Goal: Find specific page/section: Find specific page/section

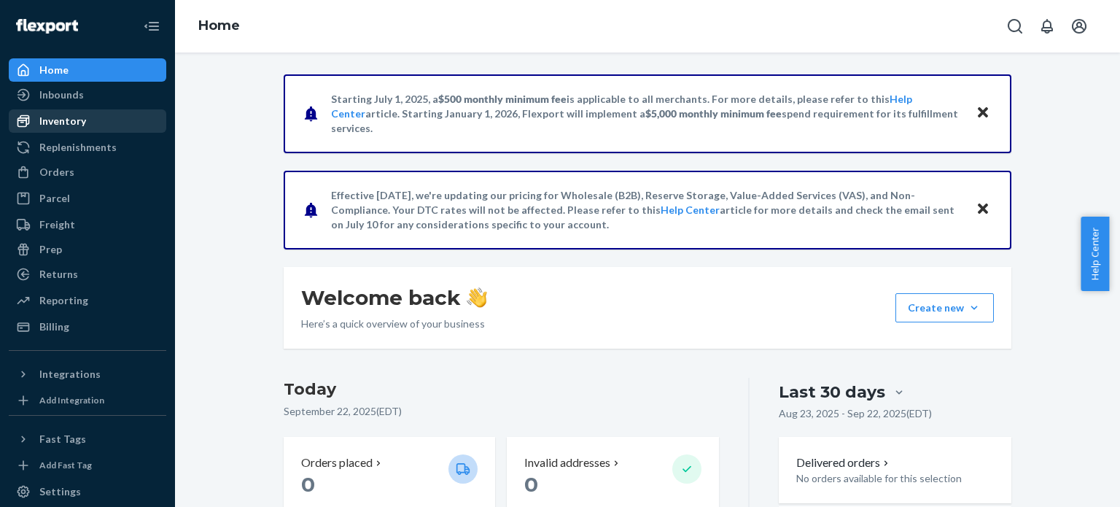
click at [100, 119] on div "Inventory" at bounding box center [87, 121] width 155 height 20
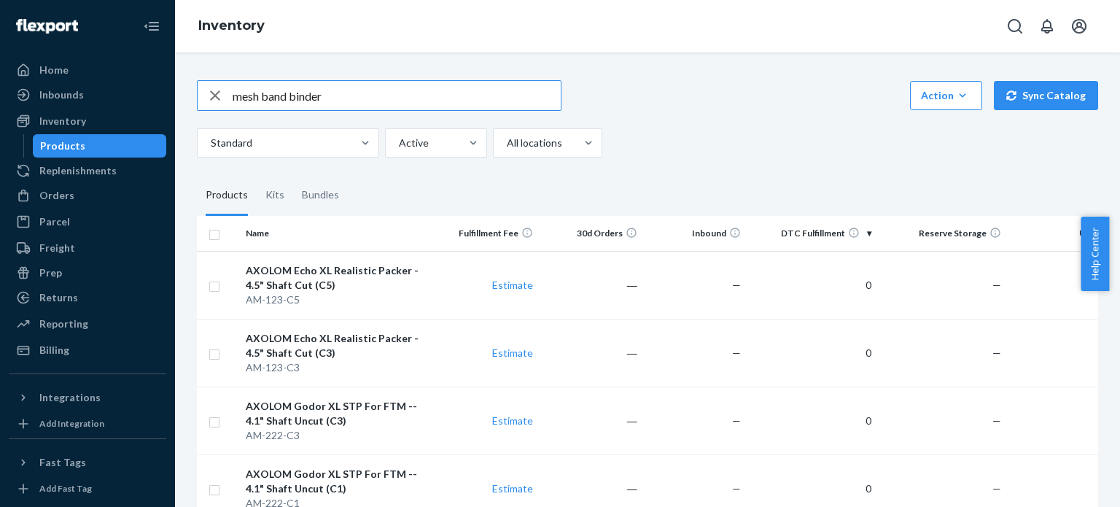
type input "mesh band binder"
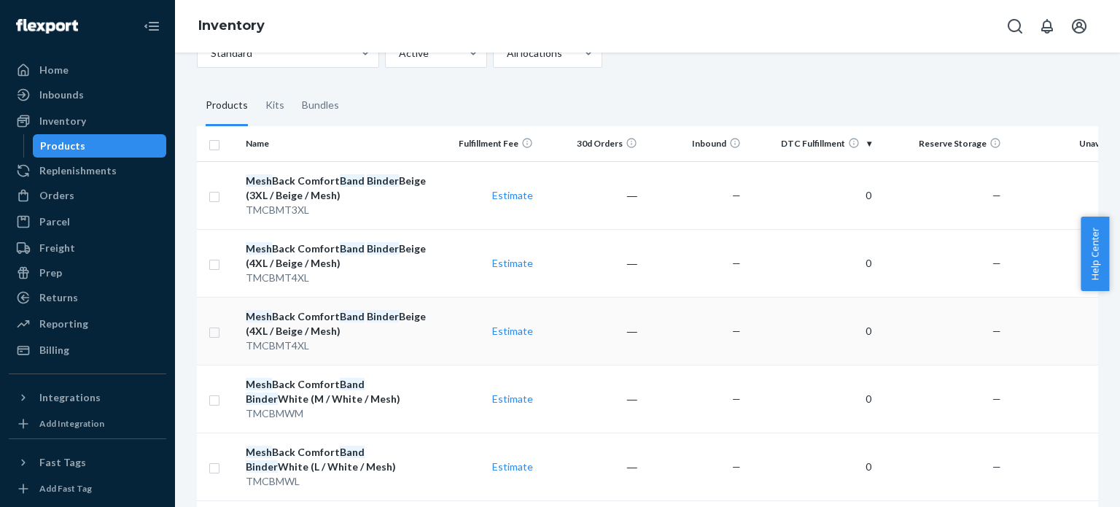
scroll to position [90, 0]
click at [278, 392] on em "Binder" at bounding box center [262, 398] width 32 height 12
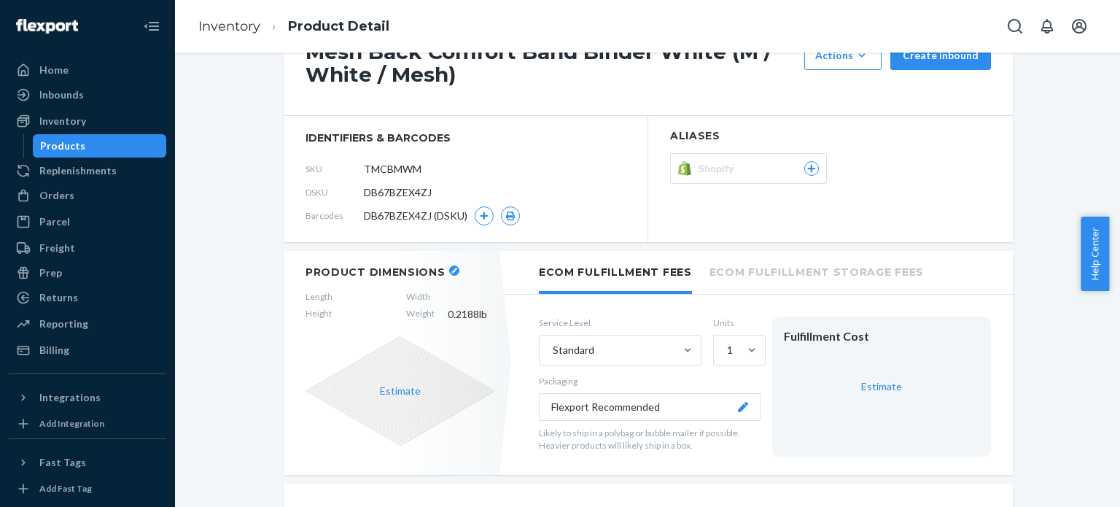
scroll to position [70, 0]
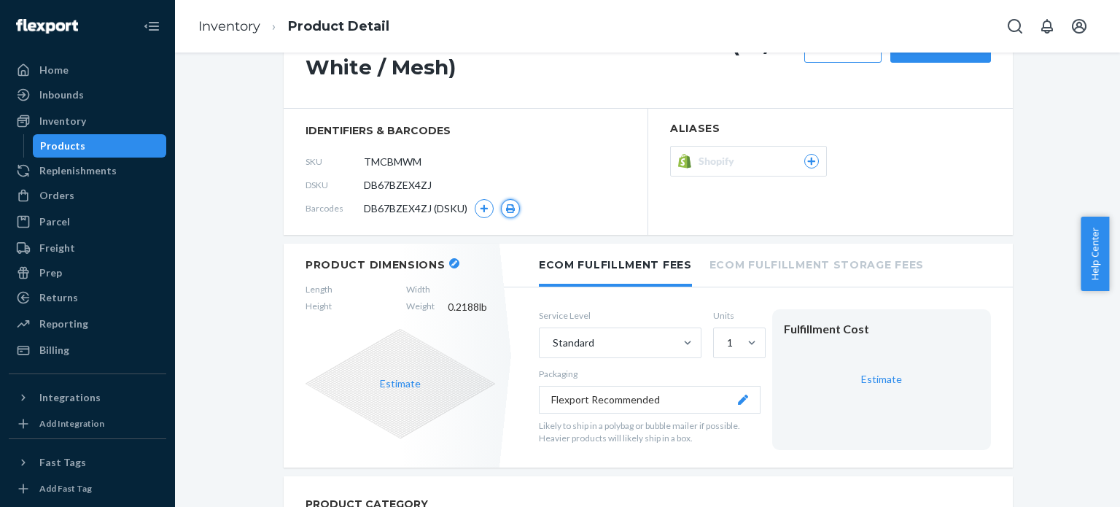
click at [505, 206] on icon "button" at bounding box center [510, 208] width 10 height 9
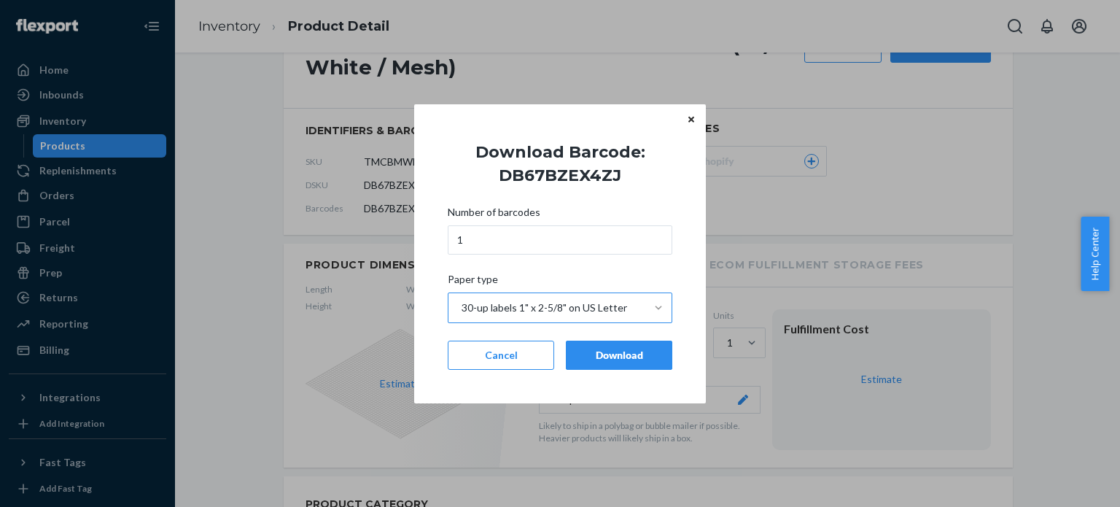
click at [647, 309] on div at bounding box center [658, 307] width 26 height 15
click at [462, 309] on input "Paper type 30-up labels 1" x 2-5/8" on US Letter" at bounding box center [460, 307] width 1 height 15
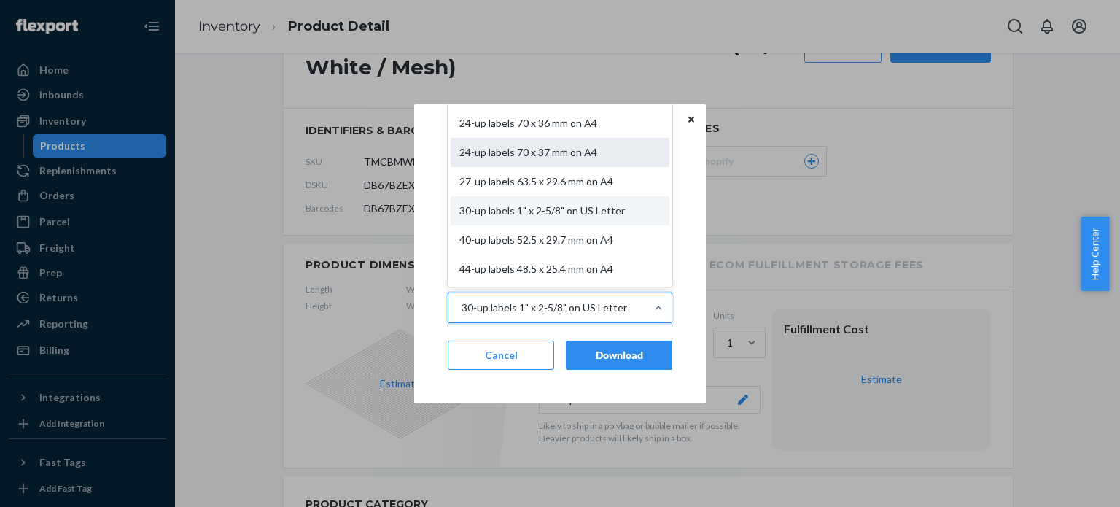
scroll to position [0, 0]
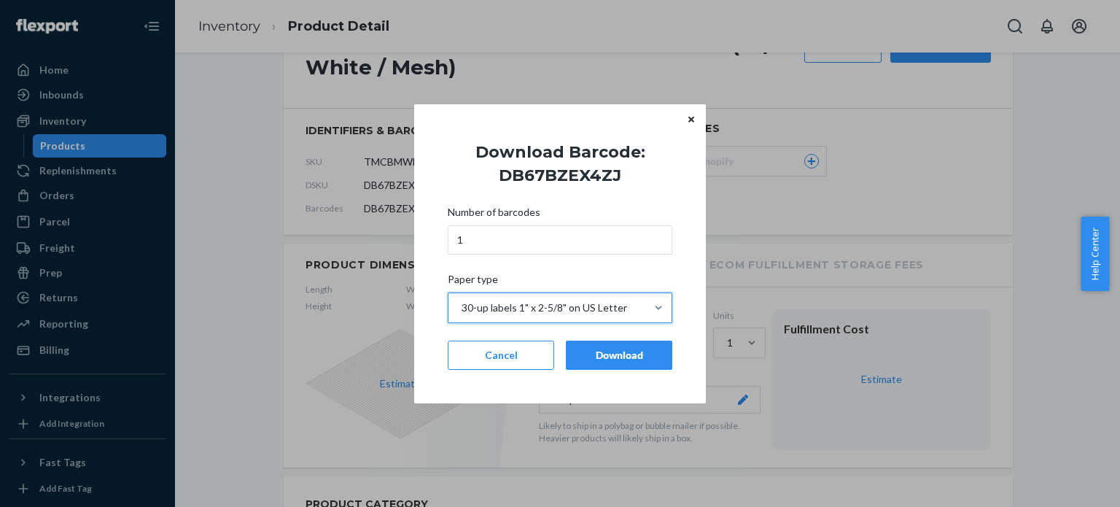
click at [645, 308] on div "30-up labels 1" x 2-5/8" on US Letter" at bounding box center [546, 307] width 197 height 29
click at [462, 308] on input "Paper type 0 results available. Select is focused ,type to refine list, press D…" at bounding box center [460, 307] width 1 height 15
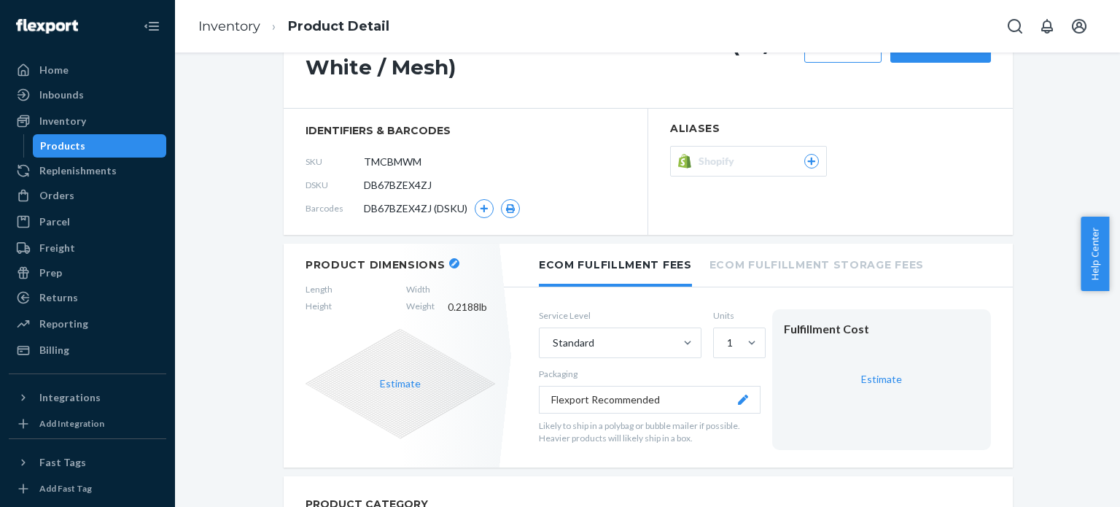
click at [876, 217] on div "Home Inbounds Shipping Plans Problems Inventory Products Replenishments Orders …" at bounding box center [560, 253] width 1120 height 507
click at [501, 210] on button "button" at bounding box center [510, 208] width 19 height 19
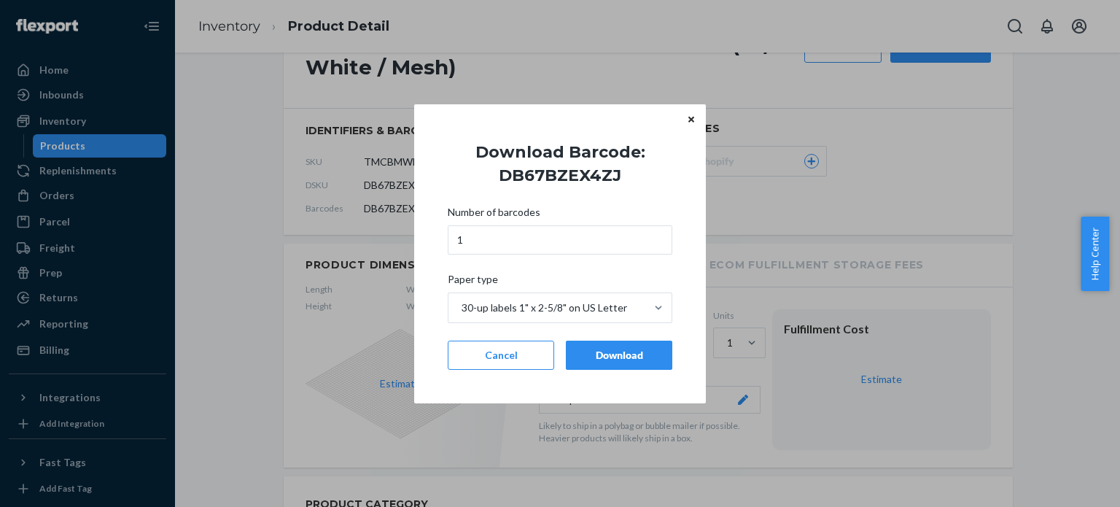
click at [691, 118] on icon "Close" at bounding box center [691, 119] width 6 height 9
